Goal: Transaction & Acquisition: Purchase product/service

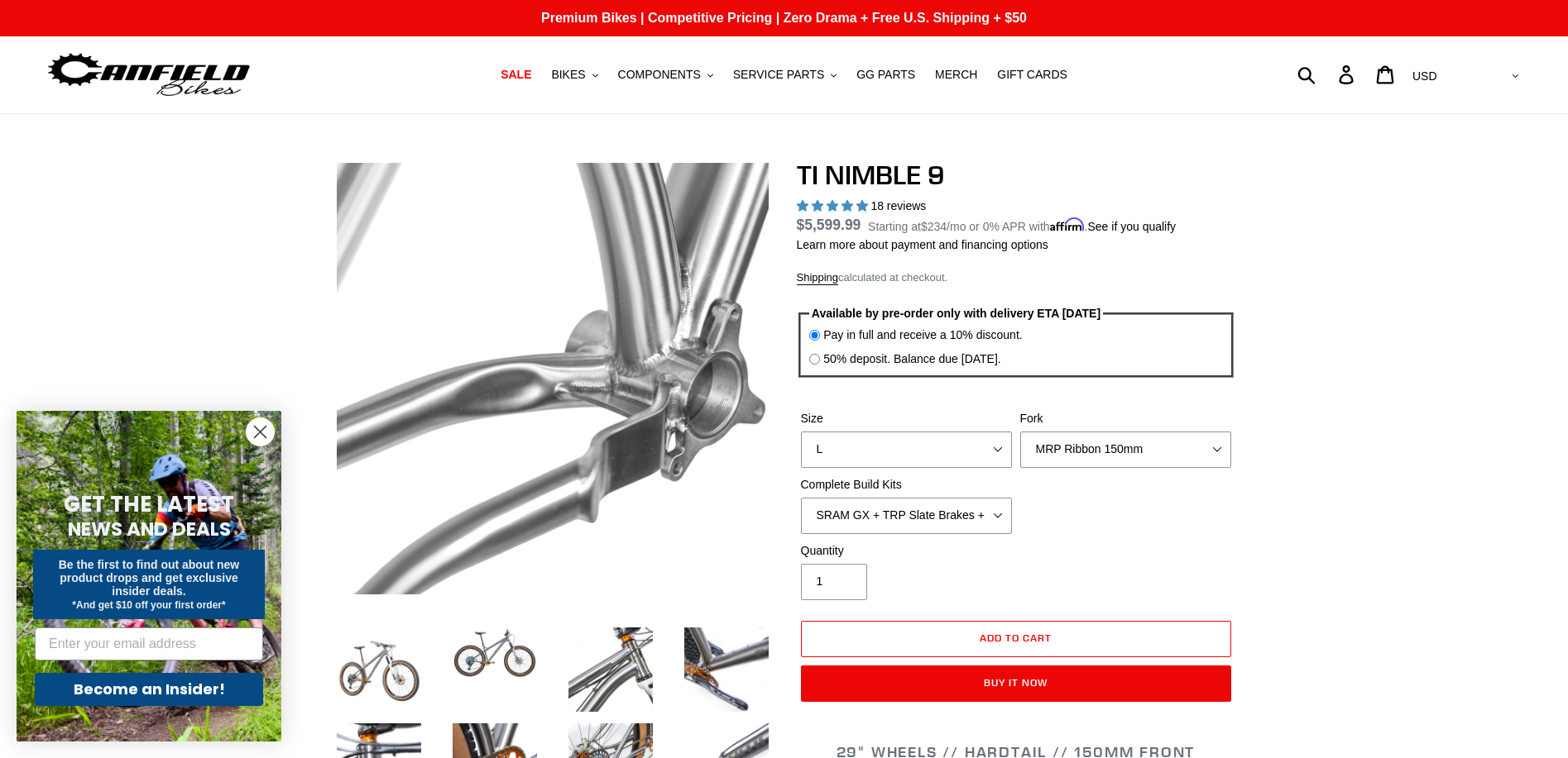
select select "highest-rating"
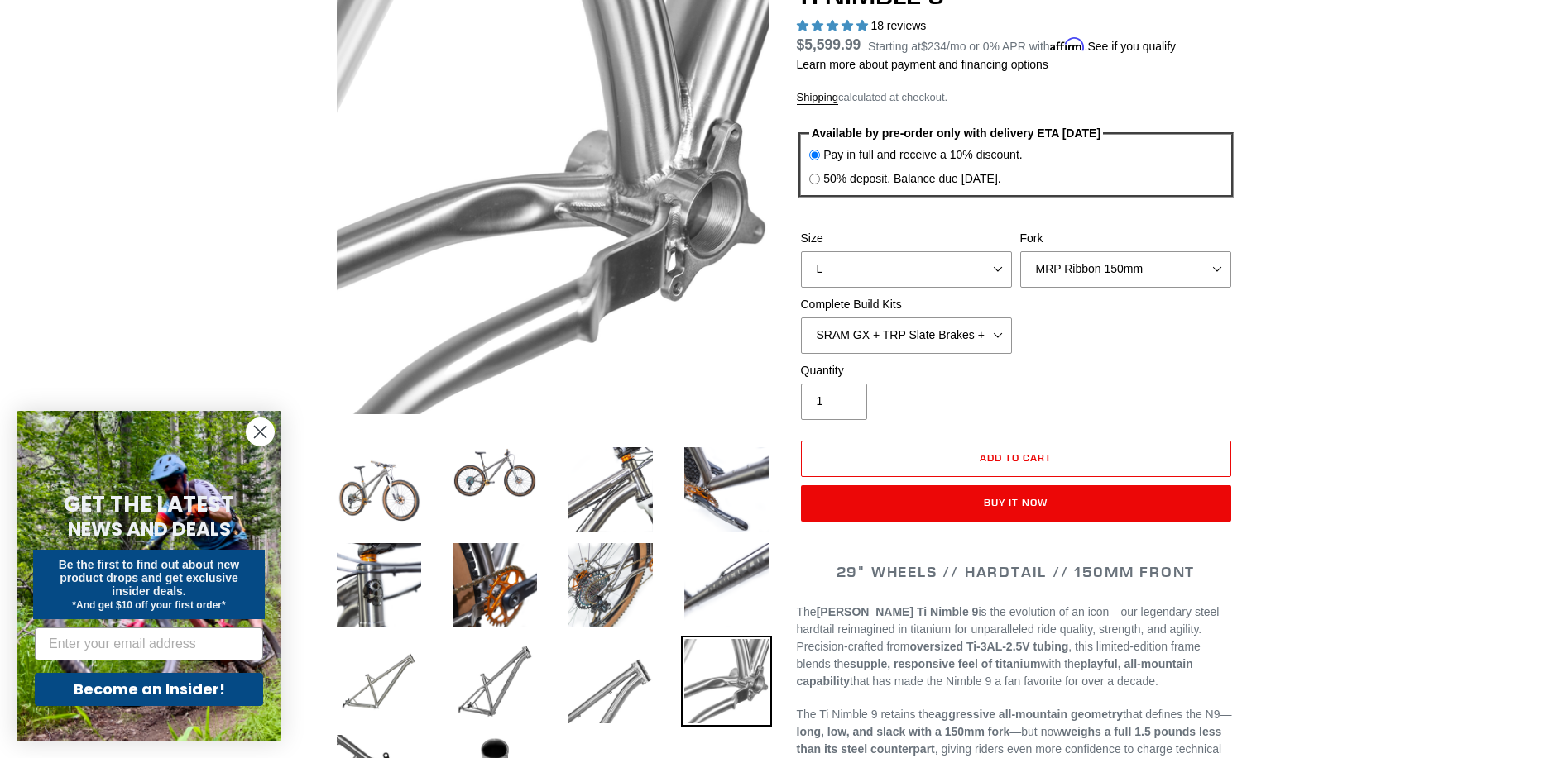
scroll to position [186, 0]
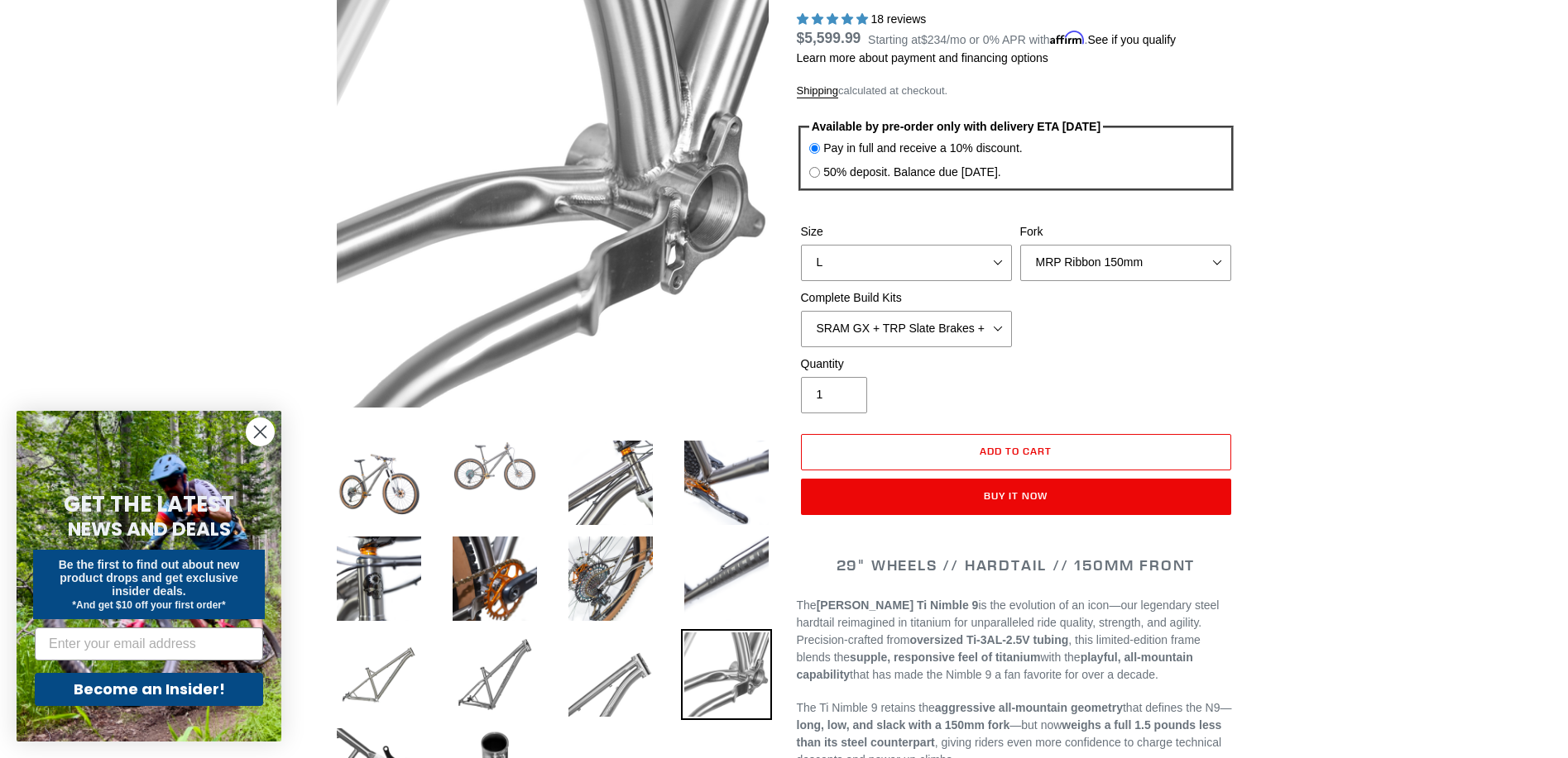
click at [472, 474] on img at bounding box center [495, 466] width 91 height 58
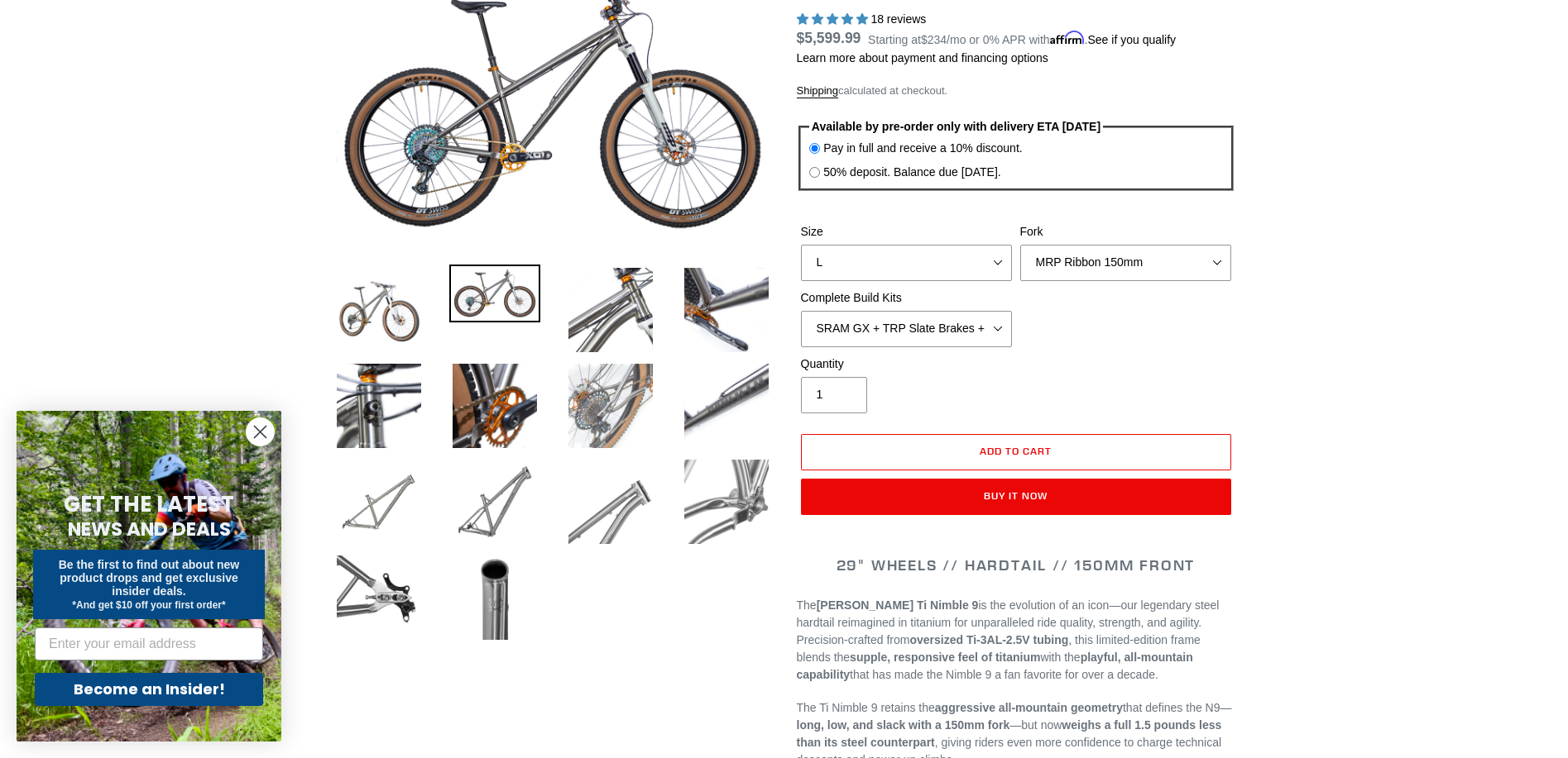
click at [616, 408] on img at bounding box center [610, 406] width 91 height 91
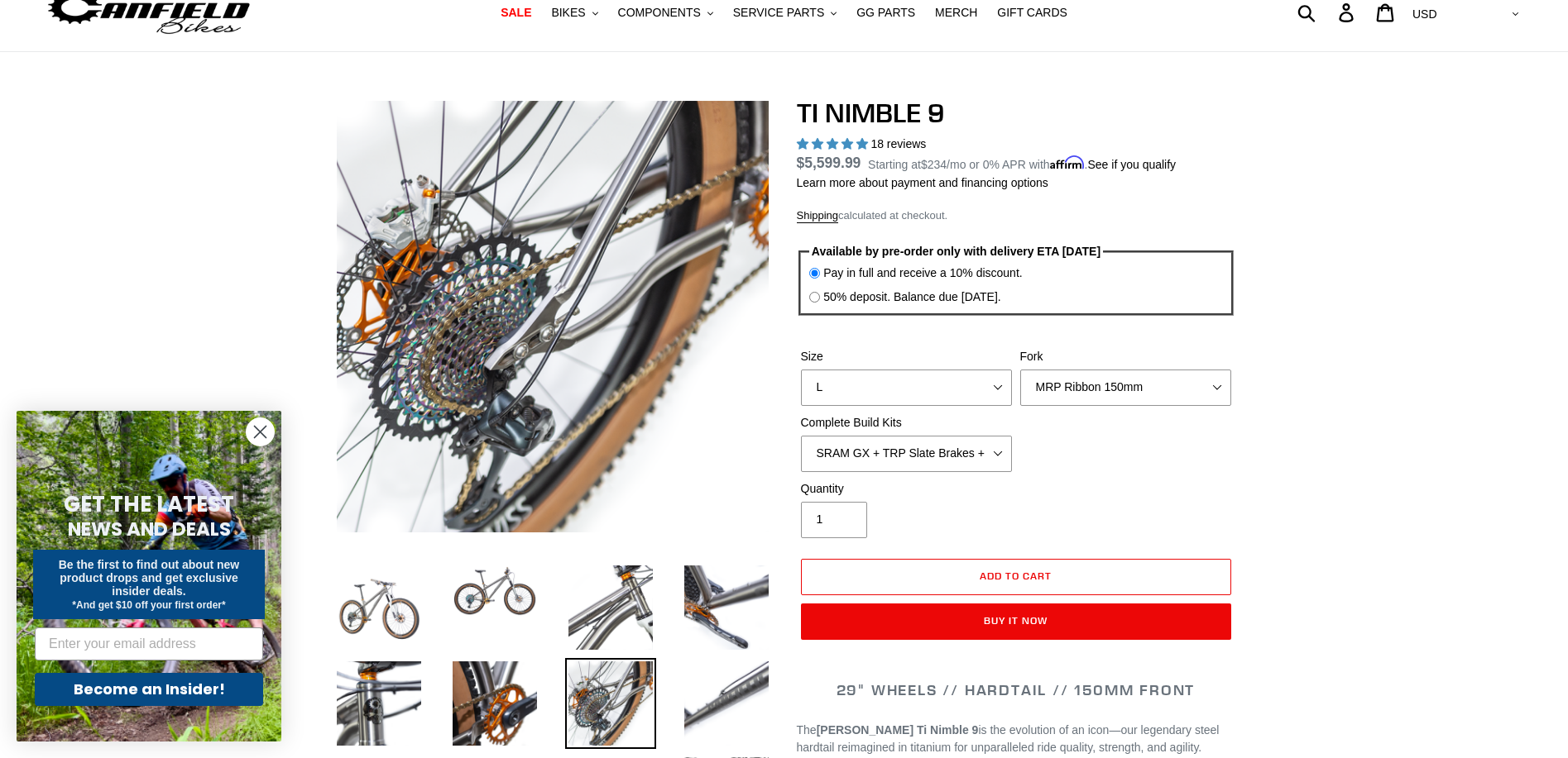
scroll to position [0, 0]
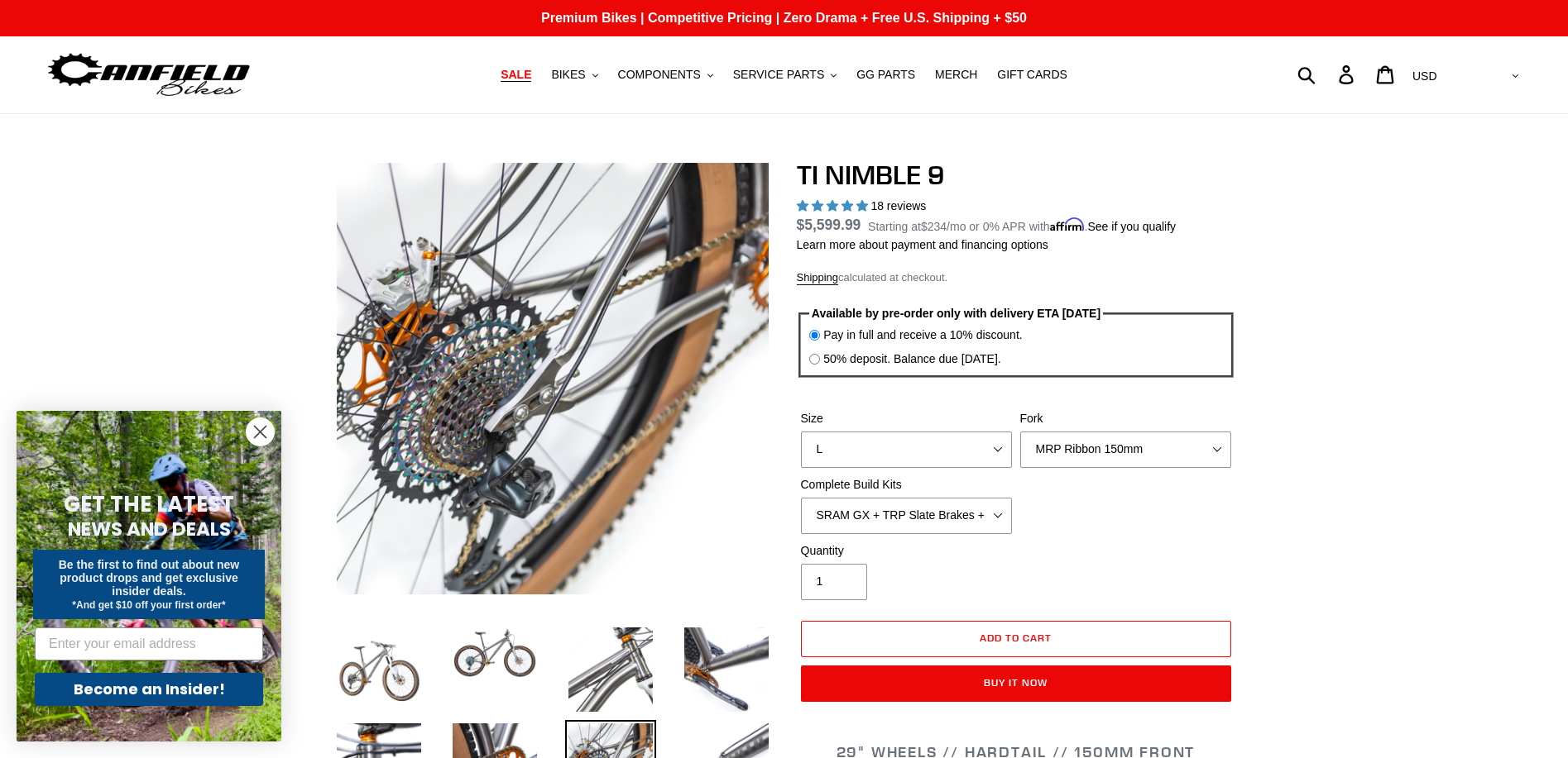
click at [526, 76] on span "SALE" at bounding box center [515, 75] width 30 height 14
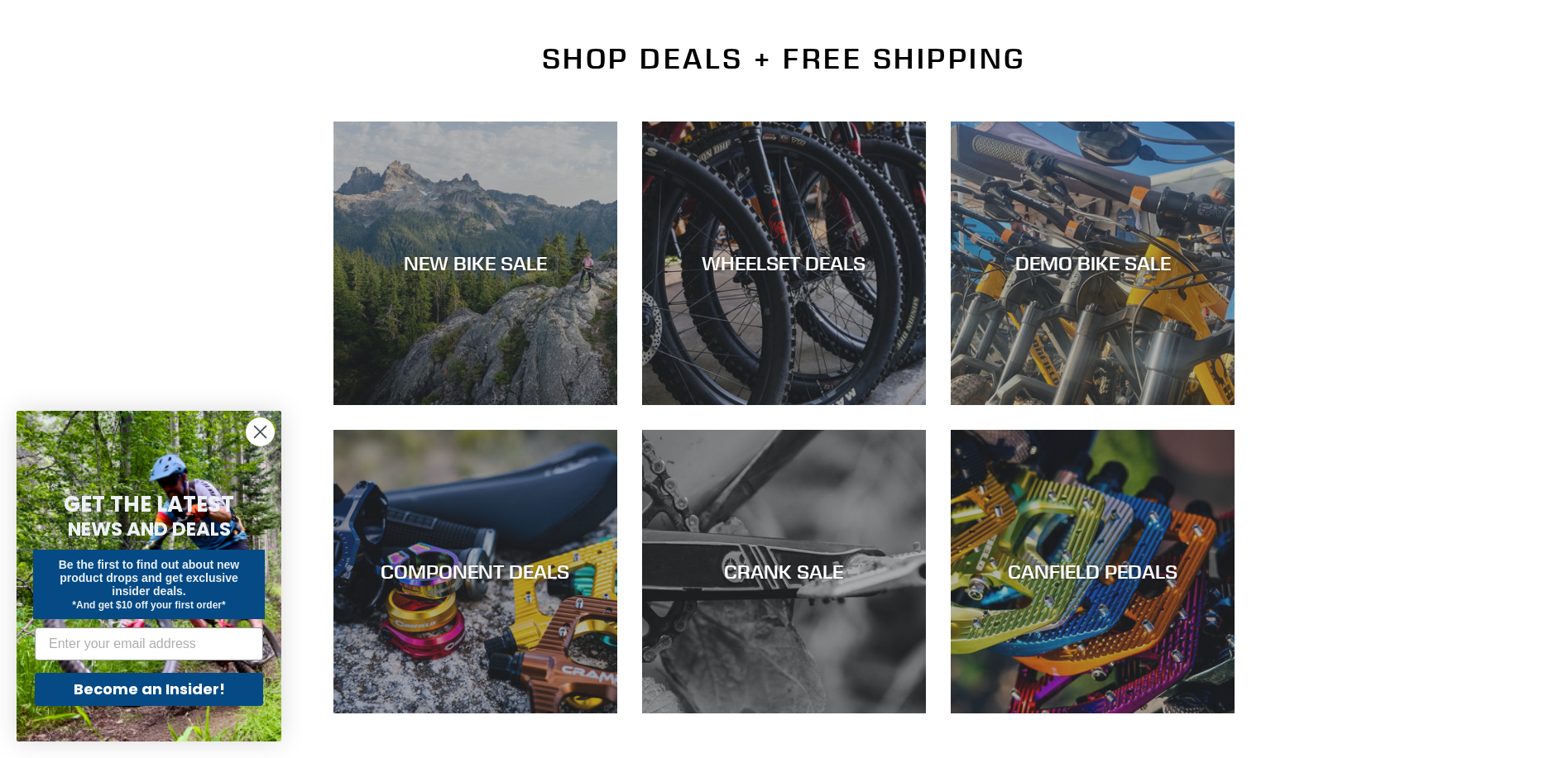
scroll to position [398, 0]
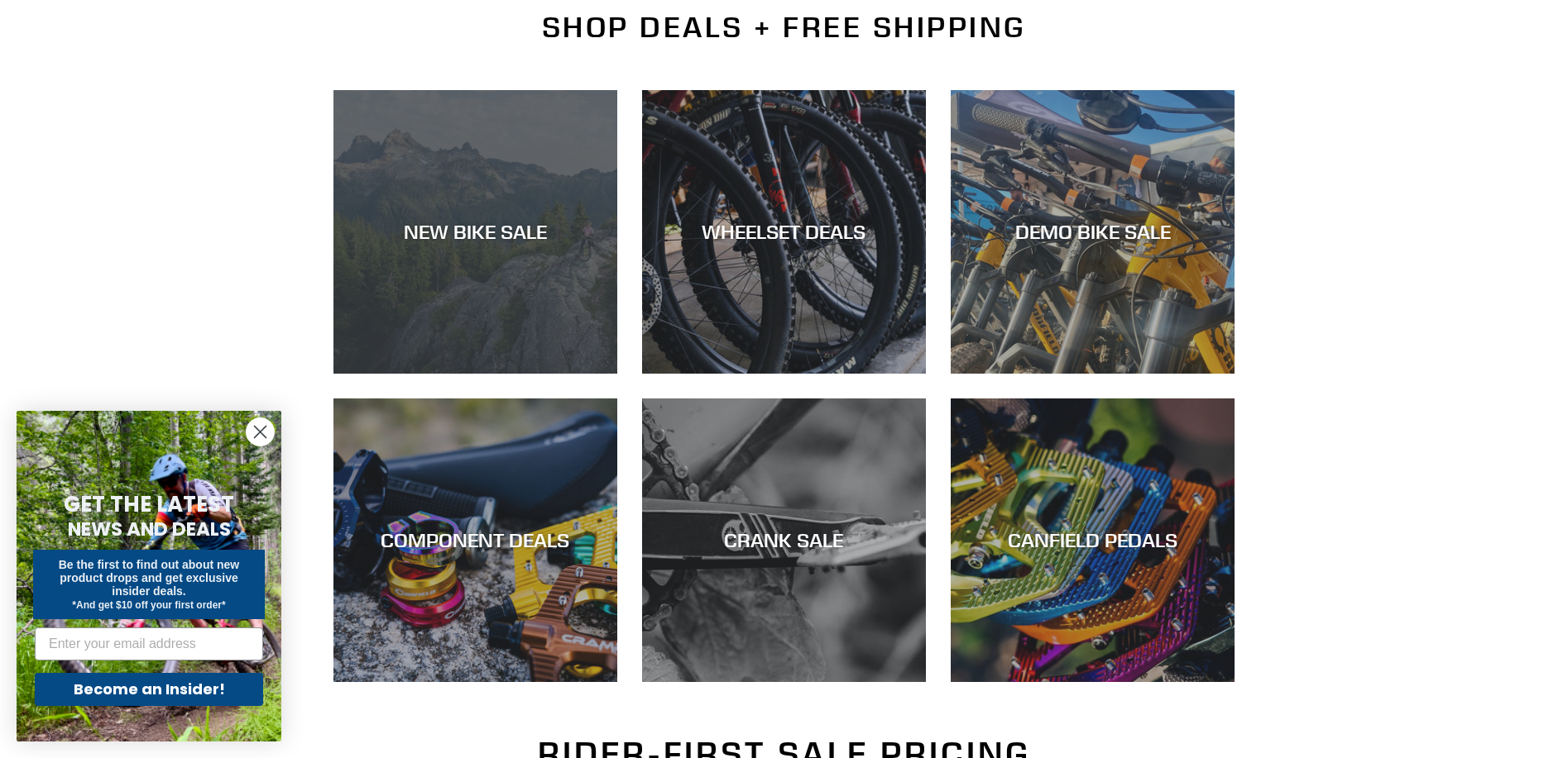
click at [427, 236] on div "NEW BIKE SALE" at bounding box center [475, 232] width 284 height 24
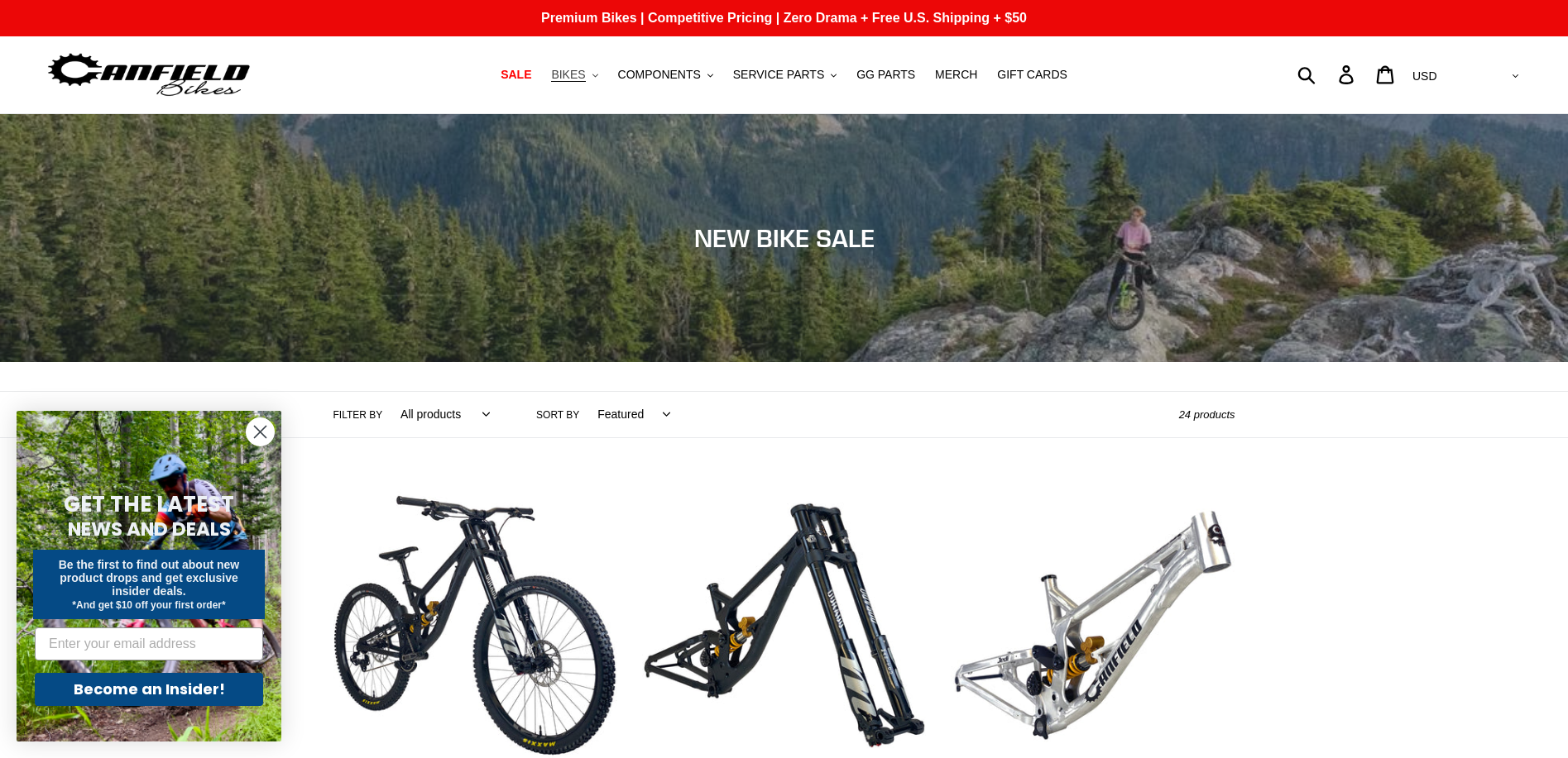
click at [580, 76] on span "BIKES" at bounding box center [567, 75] width 34 height 14
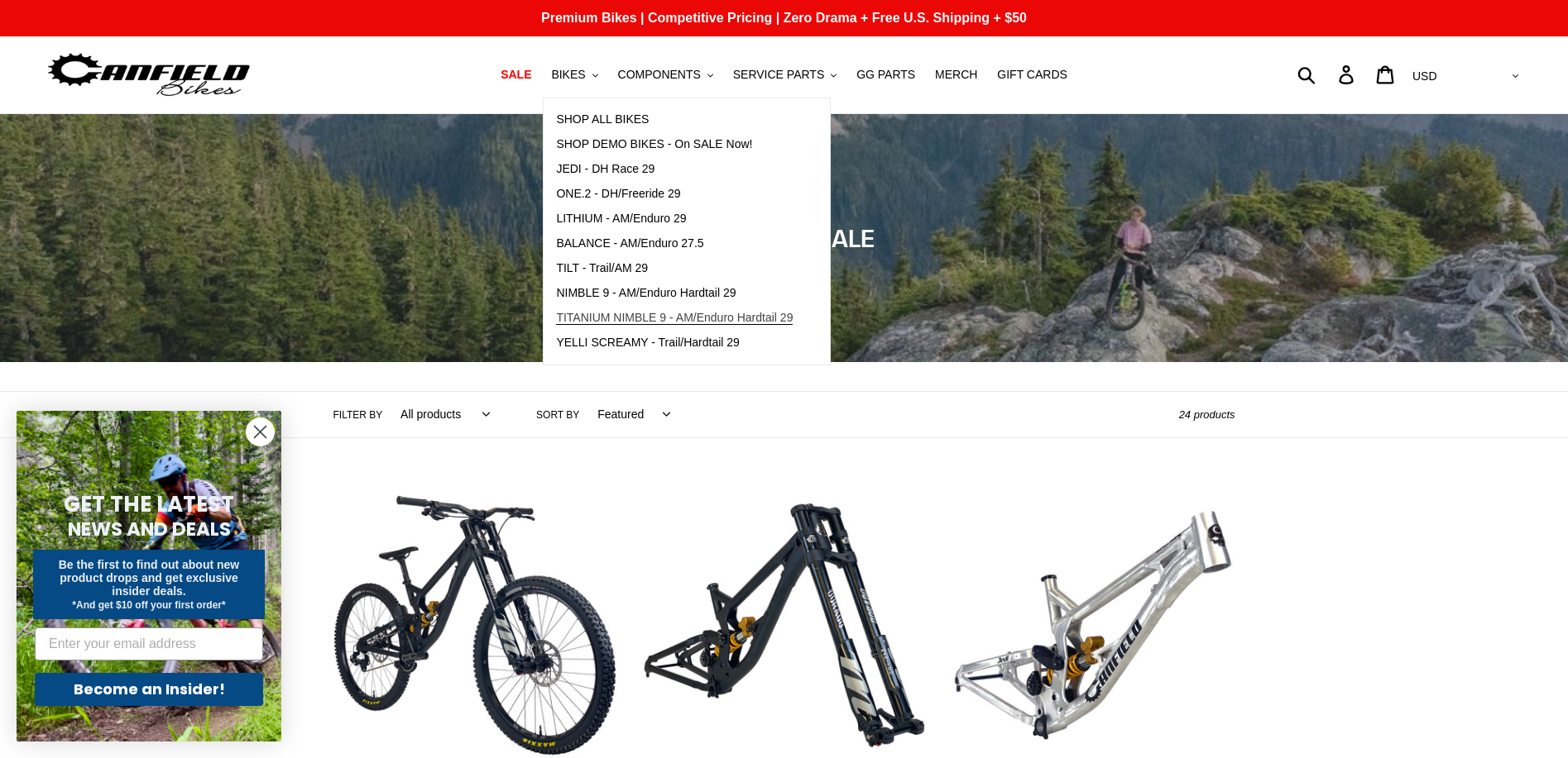
click at [741, 321] on span "TITANIUM NIMBLE 9 - AM/Enduro Hardtail 29" at bounding box center [674, 317] width 237 height 14
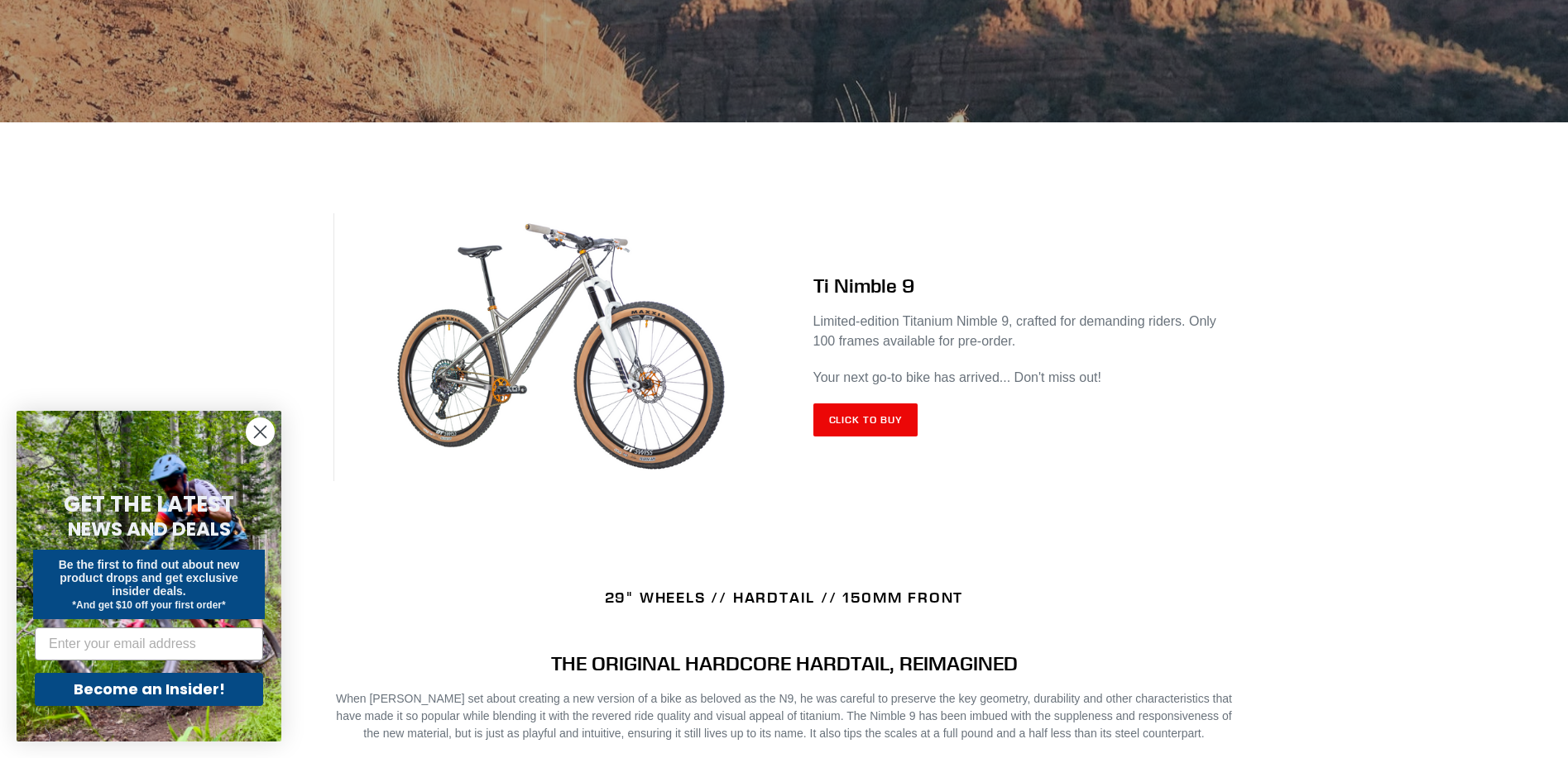
scroll to position [552, 0]
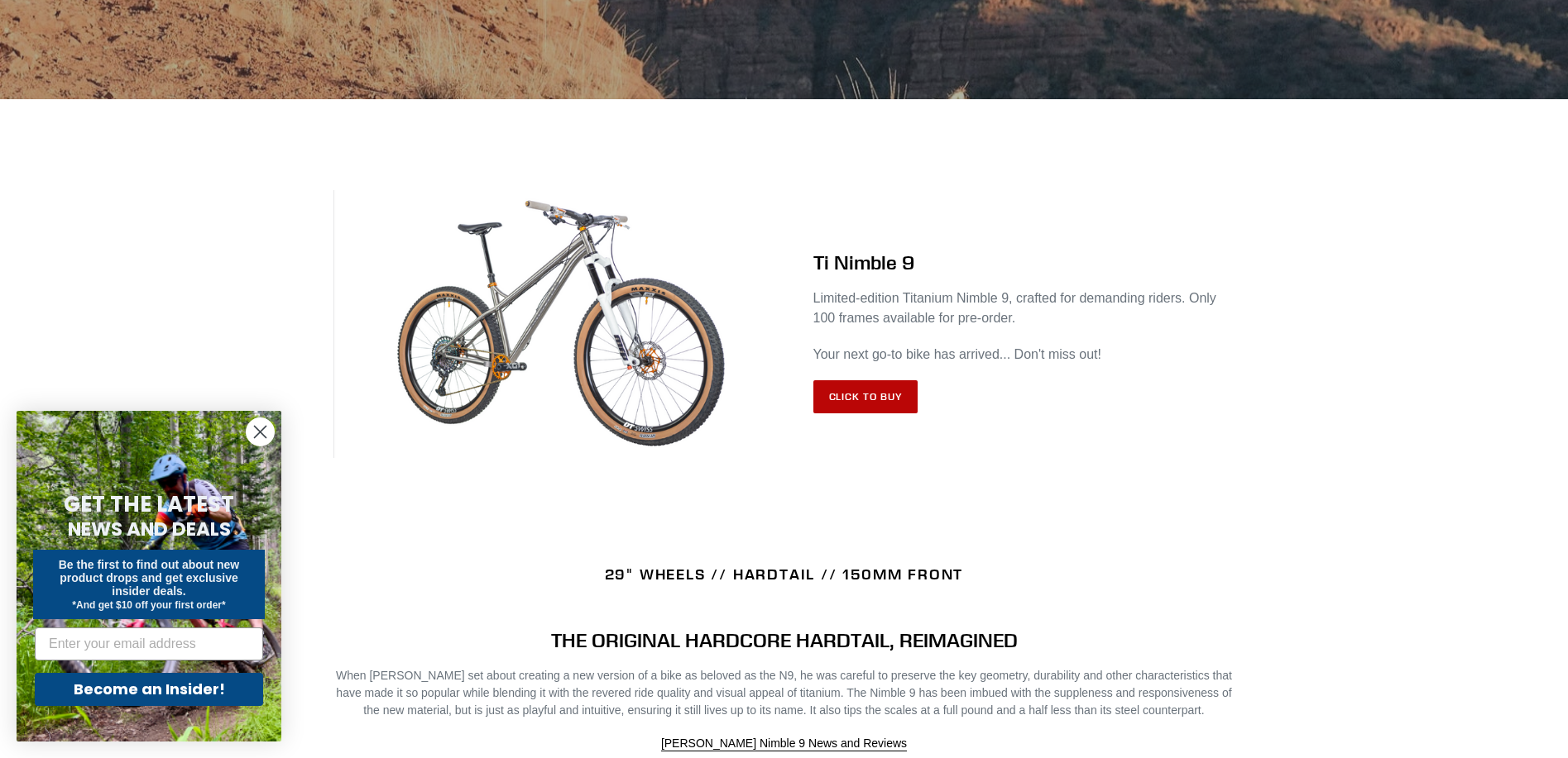
click at [882, 393] on link "Click to Buy" at bounding box center [865, 397] width 105 height 33
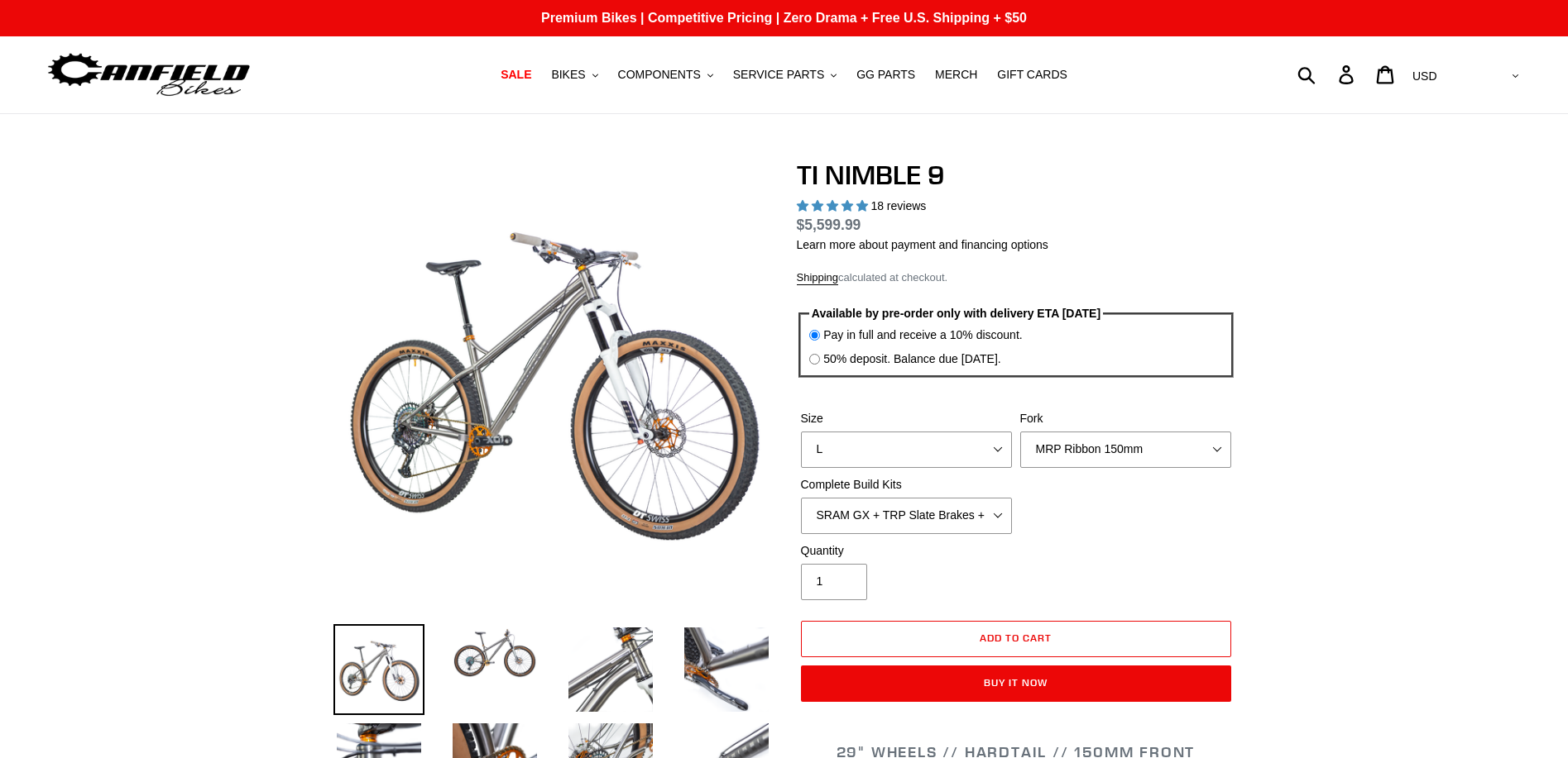
select select "highest-rating"
